Goal: Communication & Community: Share content

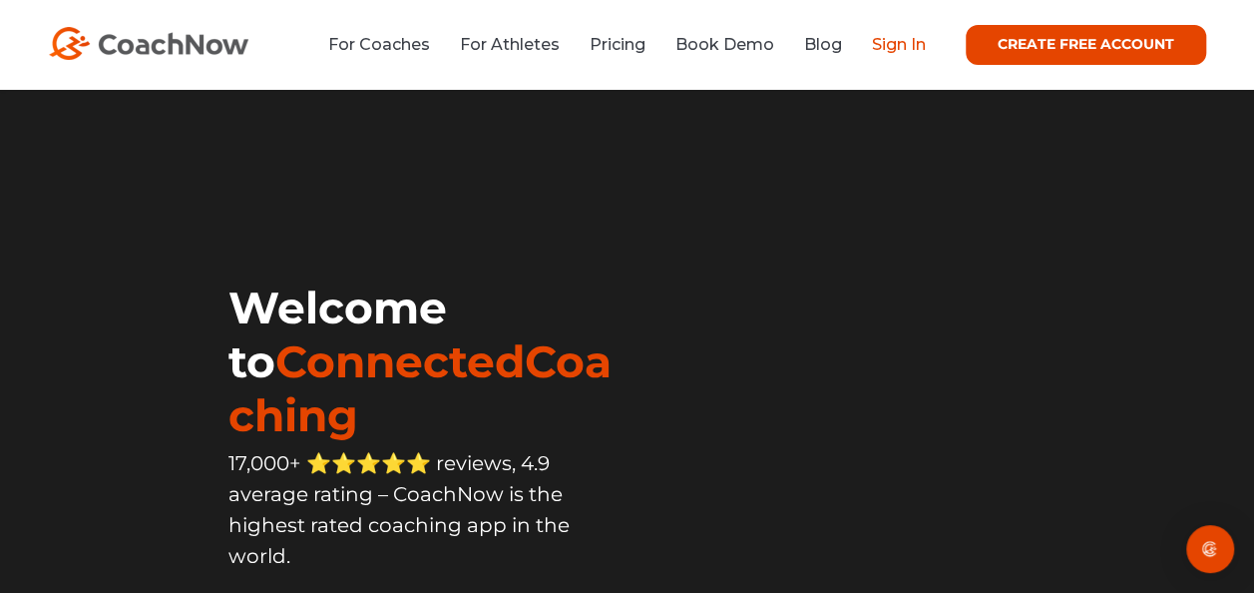
click at [885, 50] on link "Sign In" at bounding box center [899, 44] width 54 height 19
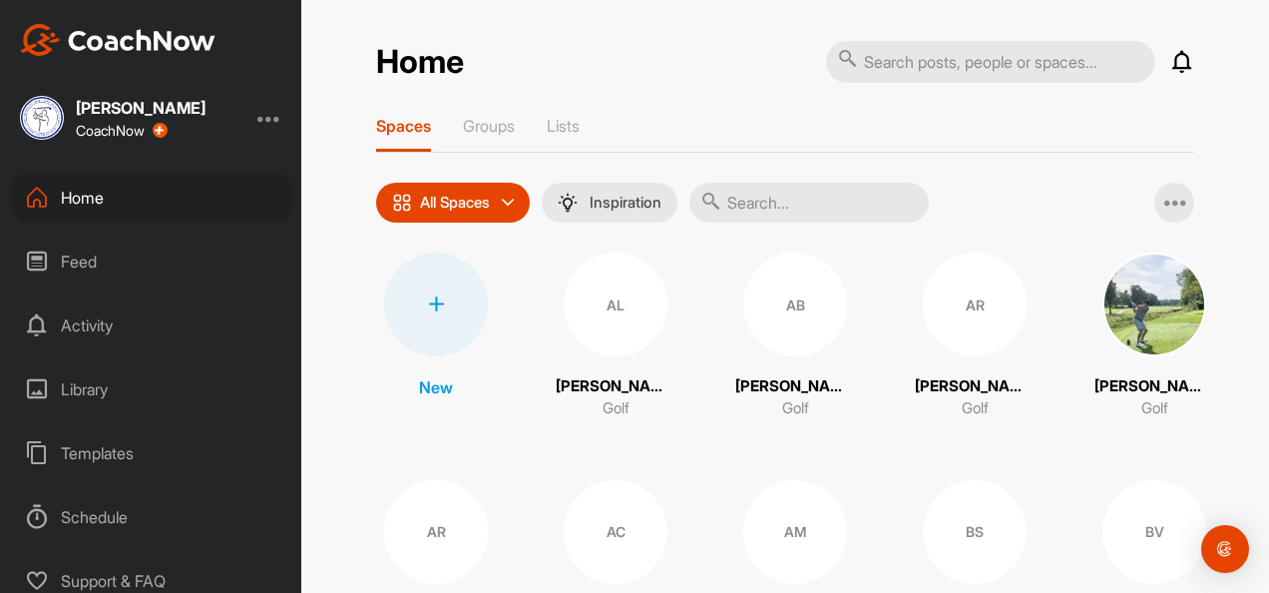
click at [762, 208] on input "text" at bounding box center [810, 203] width 240 height 40
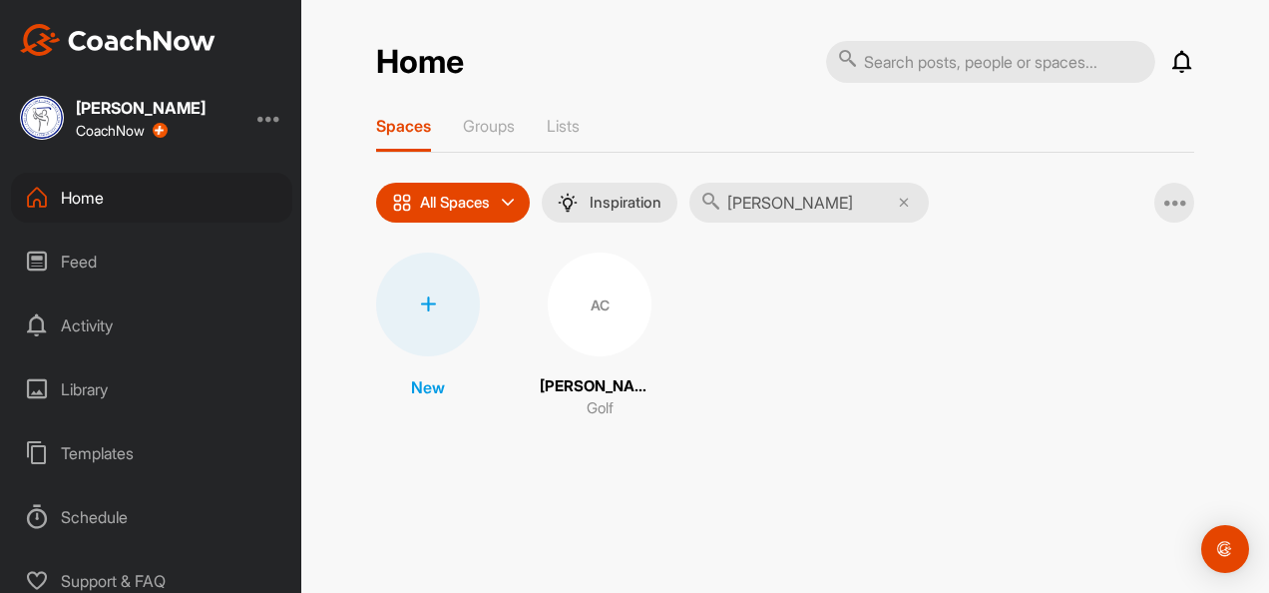
type input "[PERSON_NAME]"
click at [600, 310] on div "AC" at bounding box center [600, 304] width 104 height 104
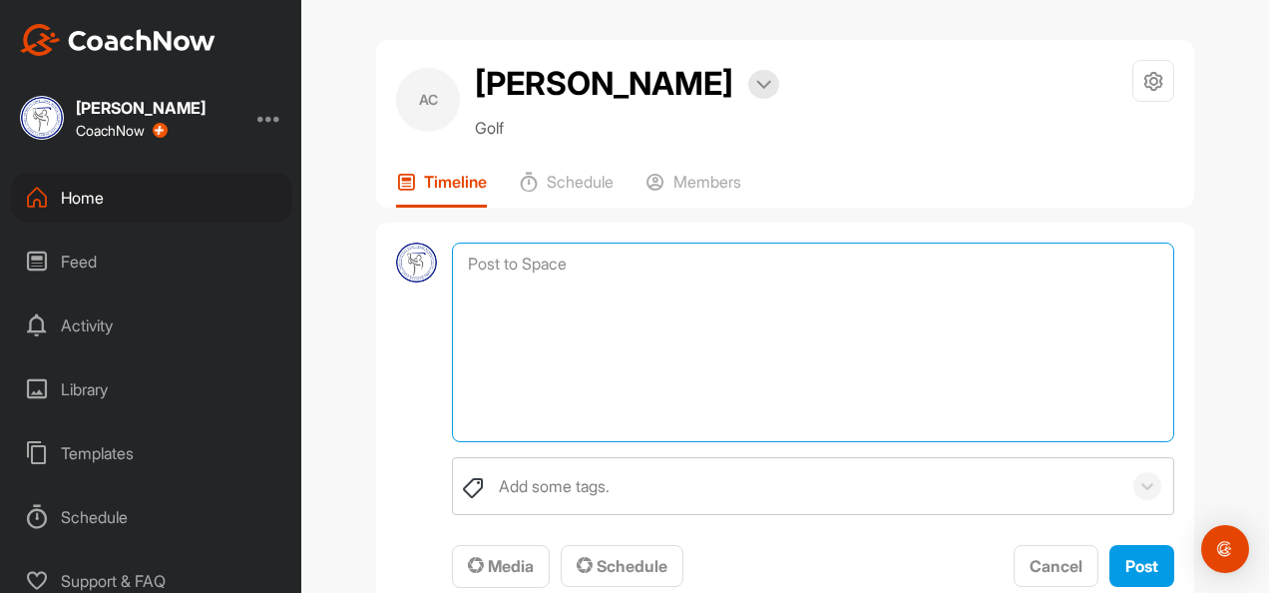
click at [473, 269] on textarea at bounding box center [813, 343] width 723 height 200
paste textarea "[URL][DOMAIN_NAME]"
type textarea "[URL][DOMAIN_NAME] this one is best"
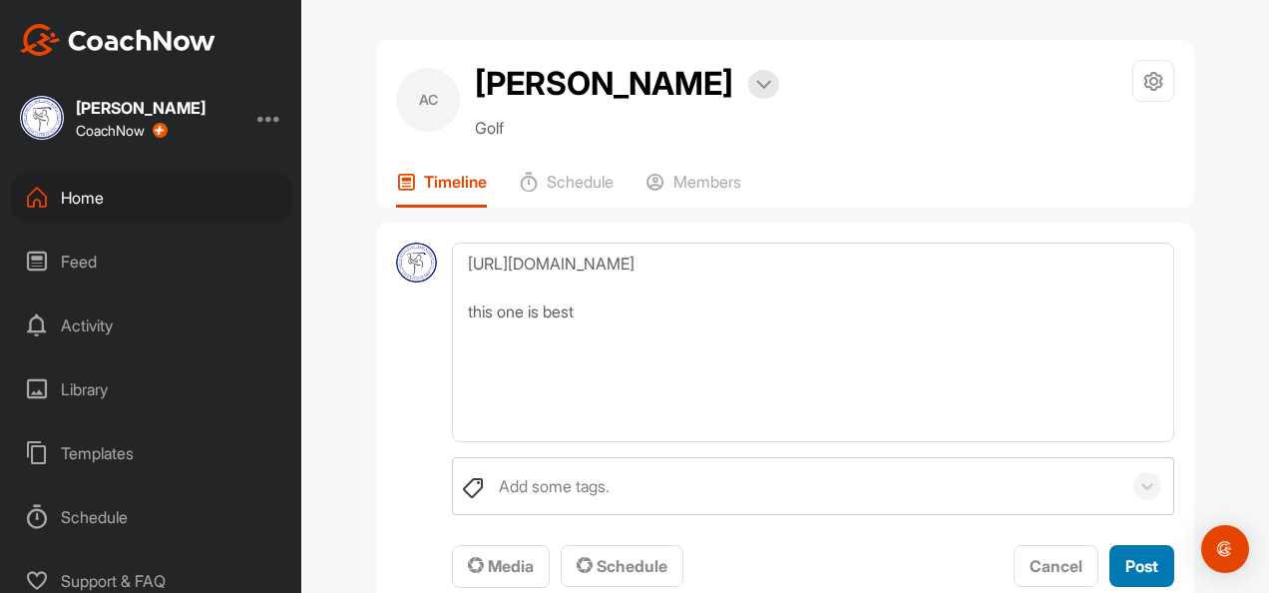
click at [1128, 573] on span "Post" at bounding box center [1142, 566] width 33 height 20
